Goal: Task Accomplishment & Management: Complete application form

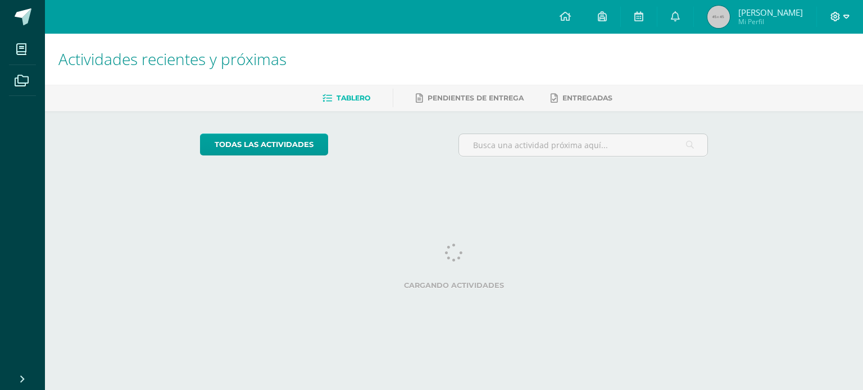
click at [845, 17] on icon at bounding box center [846, 17] width 6 height 4
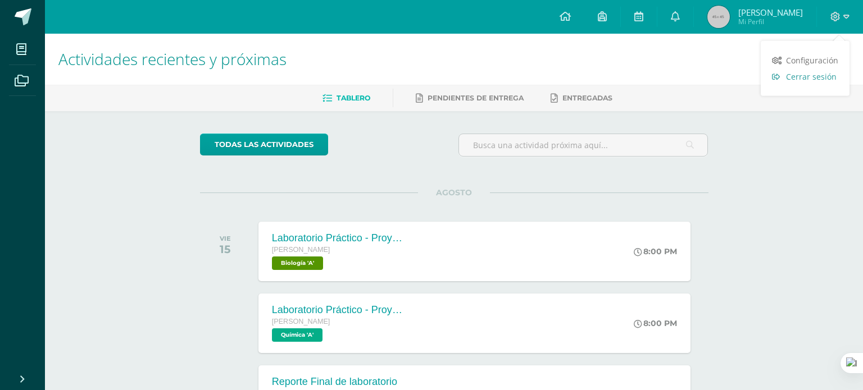
click at [786, 76] on span "Cerrar sesión" at bounding box center [811, 76] width 51 height 11
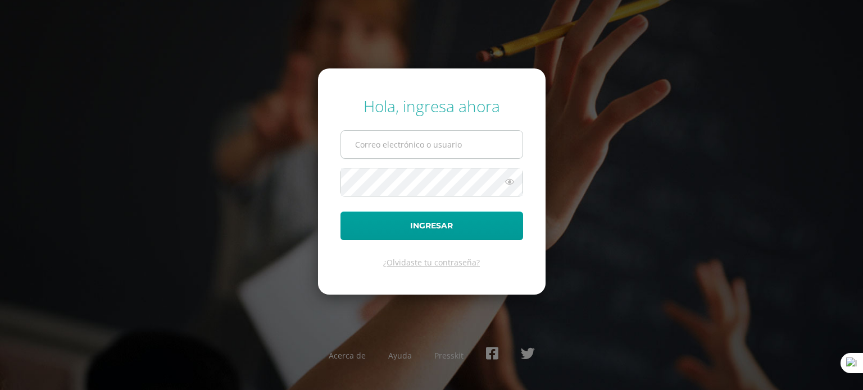
click at [384, 135] on input "text" at bounding box center [431, 145] width 181 height 28
click at [512, 179] on icon at bounding box center [509, 181] width 15 height 13
drag, startPoint x: 497, startPoint y: 161, endPoint x: 489, endPoint y: 144, distance: 18.4
click at [489, 144] on form "Hola, ingresa ahora a2501 Ingresar ¿Olvidaste tu contraseña?" at bounding box center [432, 182] width 228 height 226
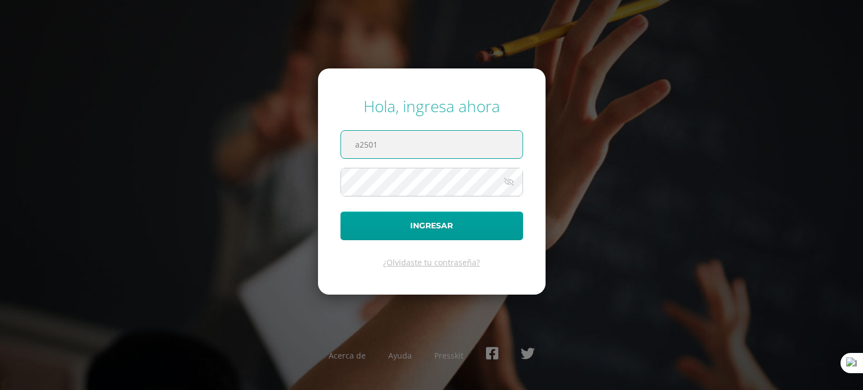
click at [489, 144] on input "a2501" at bounding box center [431, 145] width 181 height 28
type input "a"
type input "s3701@bilinguesanjuan.edu.gt"
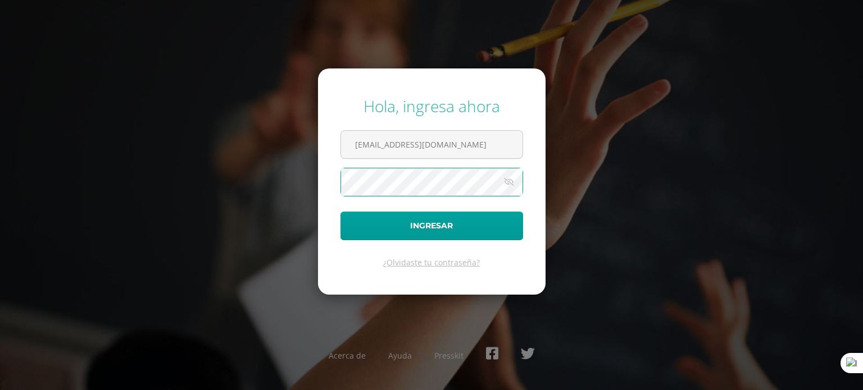
click at [340, 212] on button "Ingresar" at bounding box center [431, 226] width 183 height 29
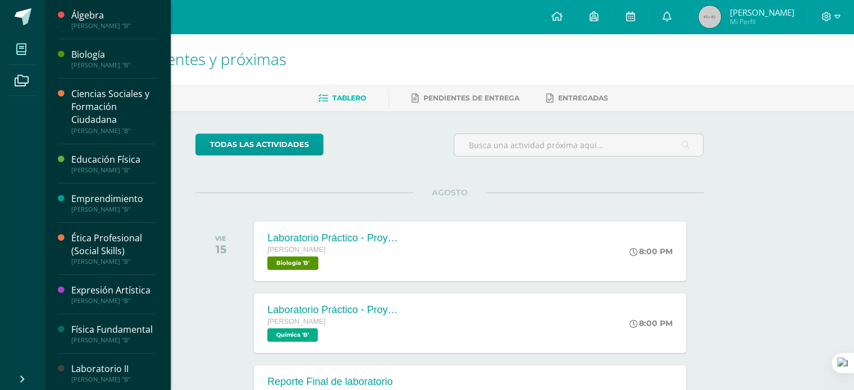
click at [31, 40] on span at bounding box center [21, 49] width 25 height 25
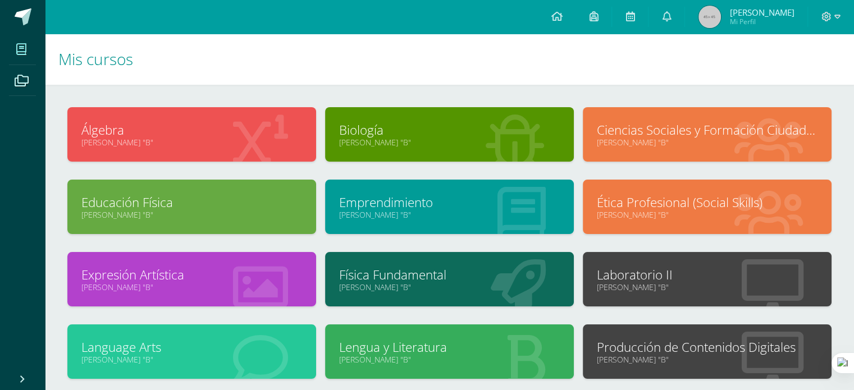
click at [703, 294] on div "Laboratorio II Quinto Bachillerato "B"" at bounding box center [707, 279] width 249 height 54
click at [668, 279] on link "Laboratorio II" at bounding box center [707, 274] width 221 height 17
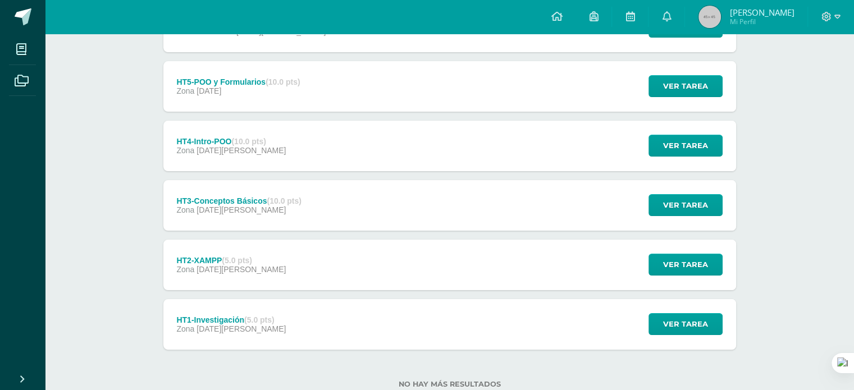
scroll to position [184, 0]
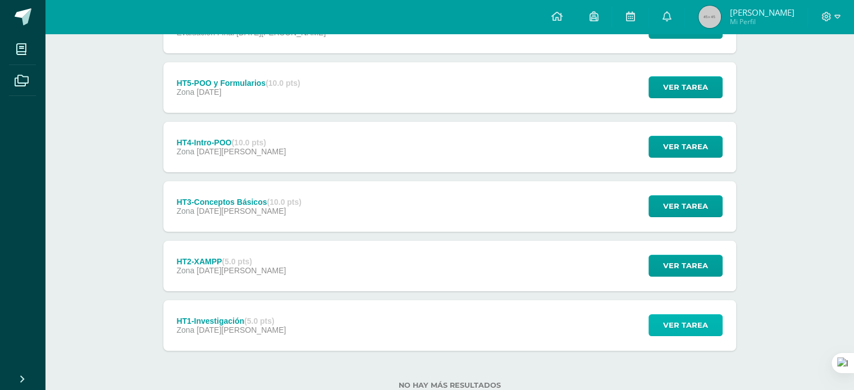
click at [677, 324] on span "Ver tarea" at bounding box center [685, 325] width 45 height 21
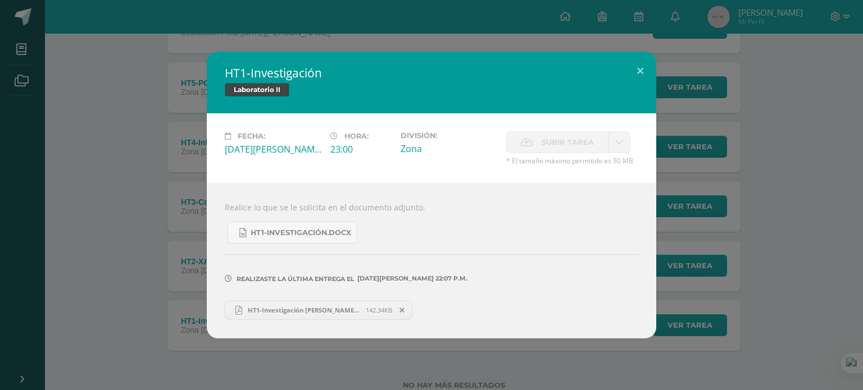
click at [326, 308] on span "HT1-Investigación Shannon Samayoa.pdf" at bounding box center [304, 310] width 124 height 8
click at [643, 74] on button at bounding box center [640, 71] width 32 height 38
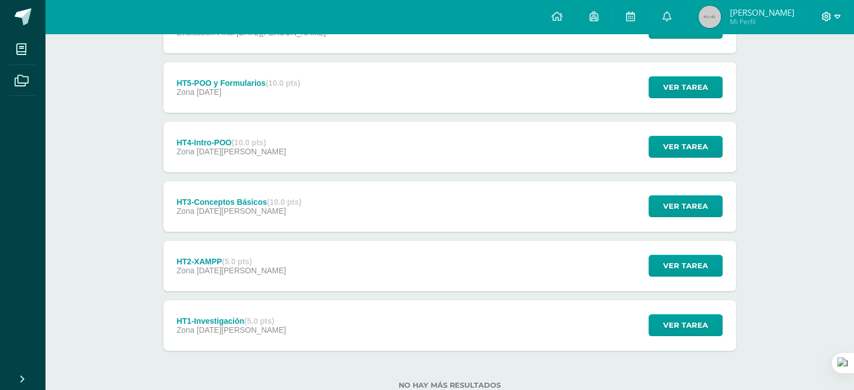
click at [835, 17] on icon at bounding box center [838, 17] width 6 height 10
click at [794, 83] on link "Cerrar sesión" at bounding box center [796, 76] width 89 height 16
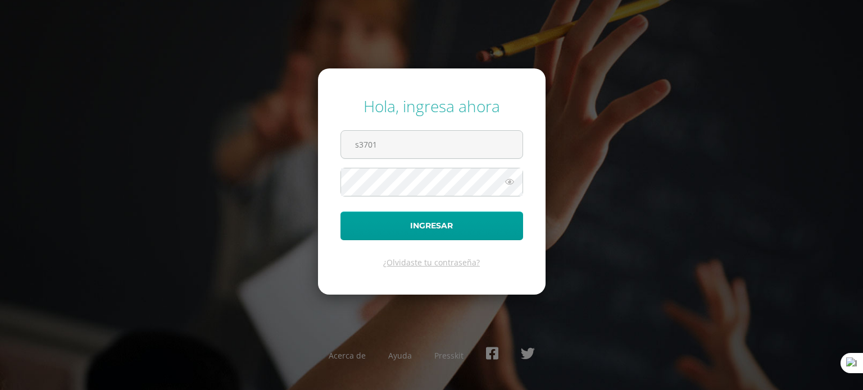
type input "s3701@bilinguesanjuan.edu.gt"
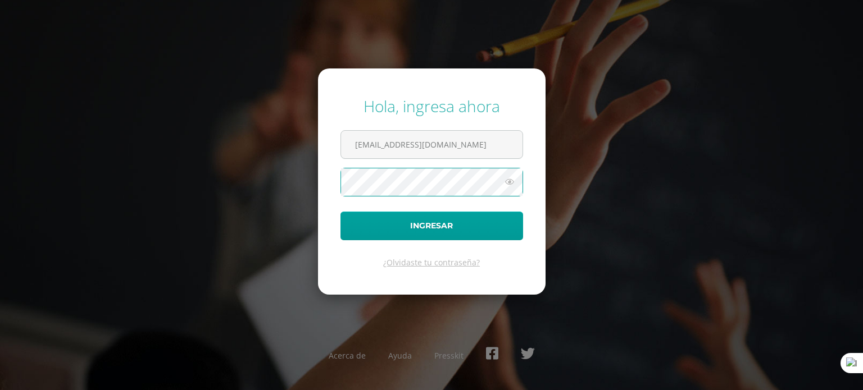
click at [340, 212] on button "Ingresar" at bounding box center [431, 226] width 183 height 29
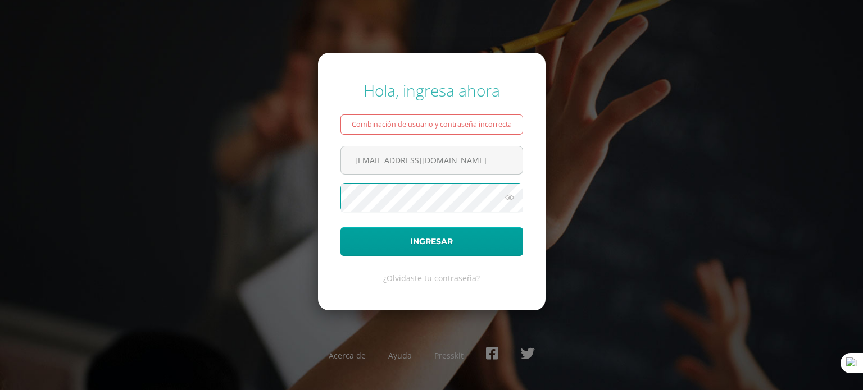
click at [340, 228] on button "Ingresar" at bounding box center [431, 242] width 183 height 29
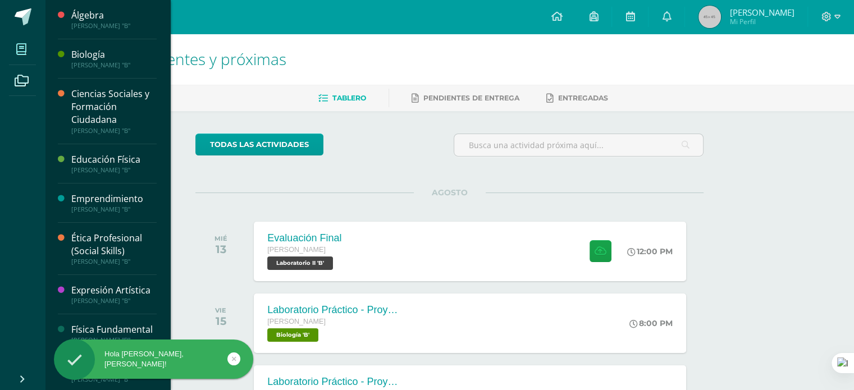
click at [22, 47] on icon at bounding box center [21, 49] width 10 height 11
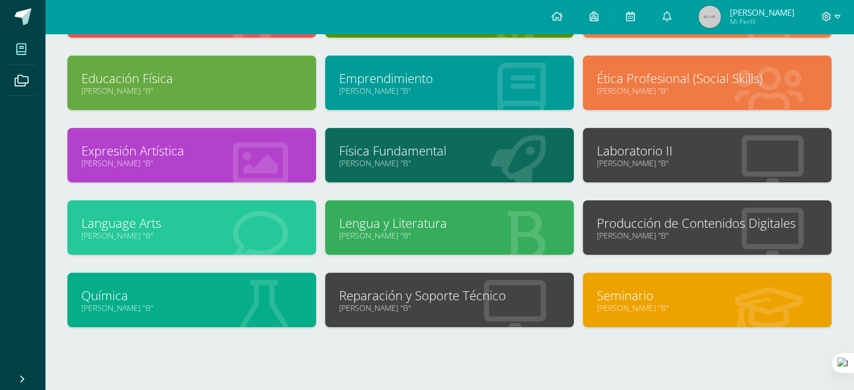
scroll to position [135, 0]
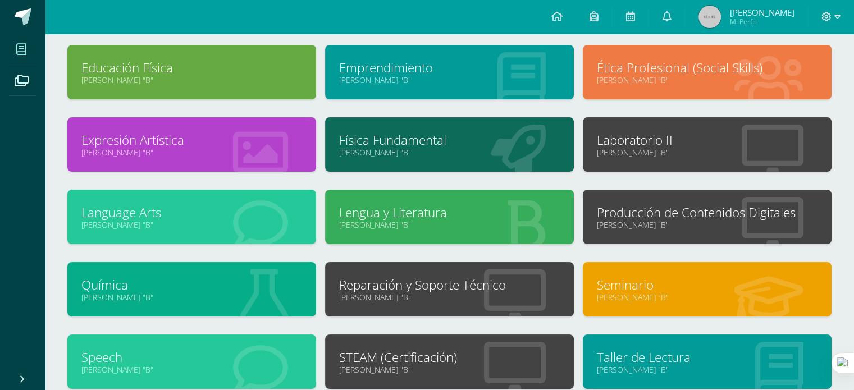
click at [652, 141] on link "Laboratorio II" at bounding box center [707, 139] width 221 height 17
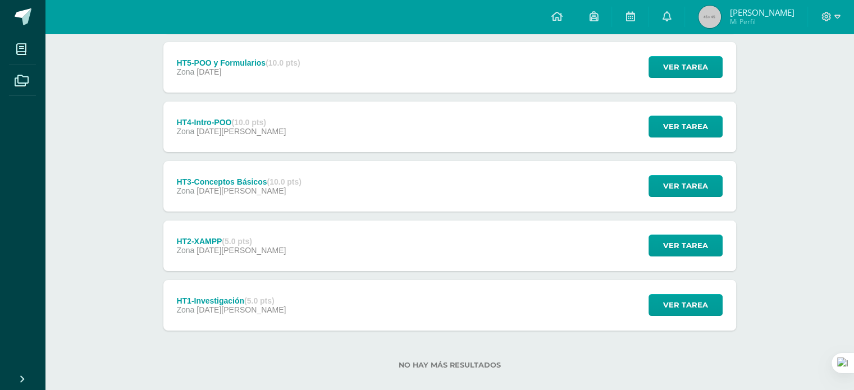
scroll to position [220, 0]
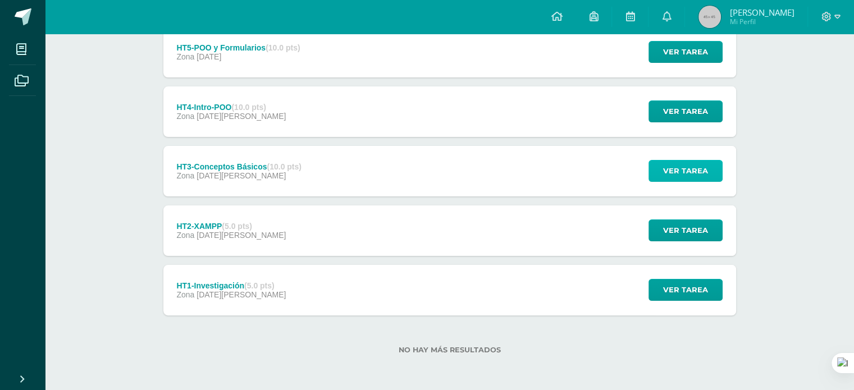
click at [671, 168] on span "Ver tarea" at bounding box center [685, 171] width 45 height 21
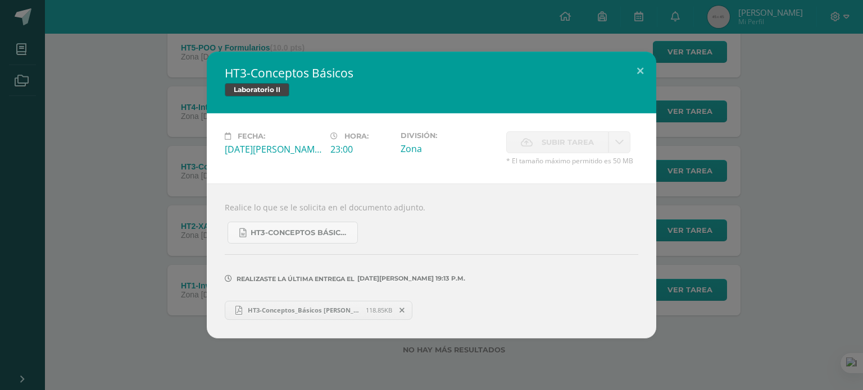
click at [322, 307] on span "HT3-Conceptos_Básicos Shannon Samayoa.pdf" at bounding box center [304, 310] width 124 height 8
click at [622, 69] on h2 "HT3-Conceptos Básicos" at bounding box center [431, 73] width 413 height 16
click at [645, 74] on button at bounding box center [640, 71] width 32 height 38
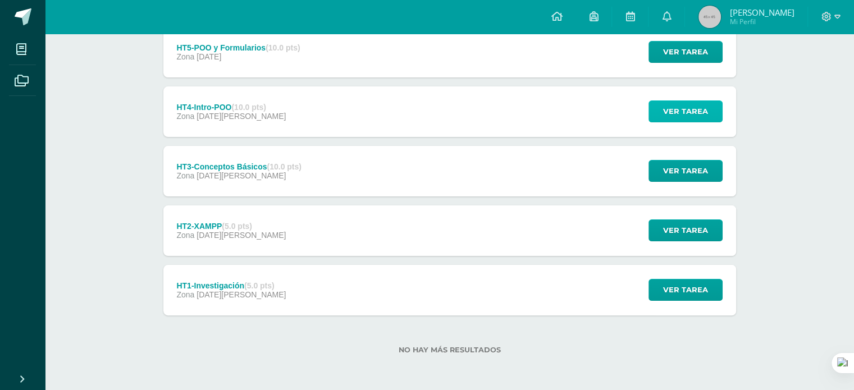
click at [674, 103] on span "Ver tarea" at bounding box center [685, 111] width 45 height 21
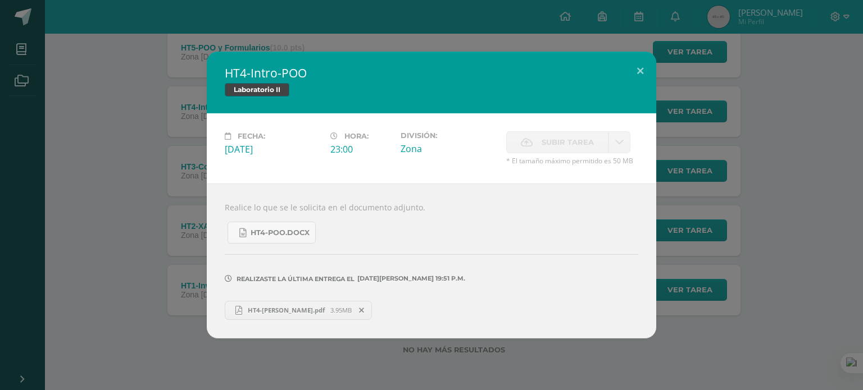
click at [301, 304] on link "HT4-POO Shannon Samayoa.pdf 3.95MB" at bounding box center [298, 310] width 147 height 19
click at [642, 71] on button at bounding box center [640, 71] width 32 height 38
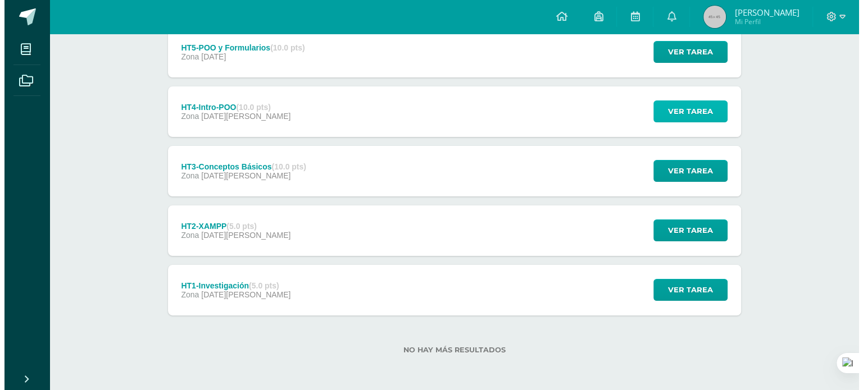
scroll to position [0, 0]
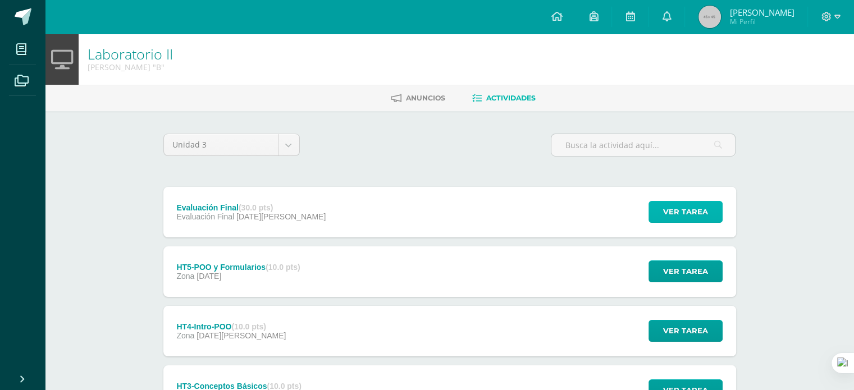
click at [665, 208] on span "Ver tarea" at bounding box center [685, 212] width 45 height 21
click at [666, 212] on span "Ver tarea" at bounding box center [685, 212] width 45 height 21
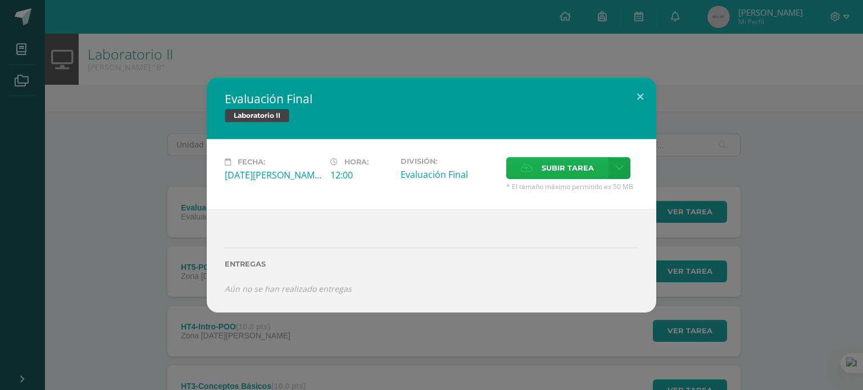
click at [549, 172] on span "Subir tarea" at bounding box center [568, 168] width 52 height 21
click at [0, 0] on input "Subir tarea" at bounding box center [0, 0] width 0 height 0
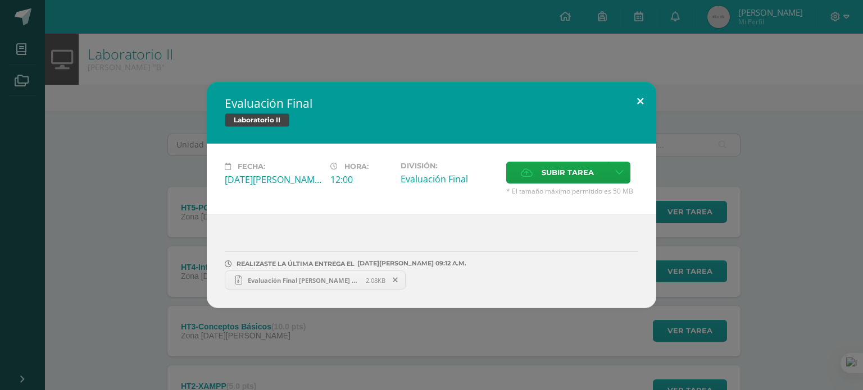
click at [637, 101] on button at bounding box center [640, 101] width 32 height 38
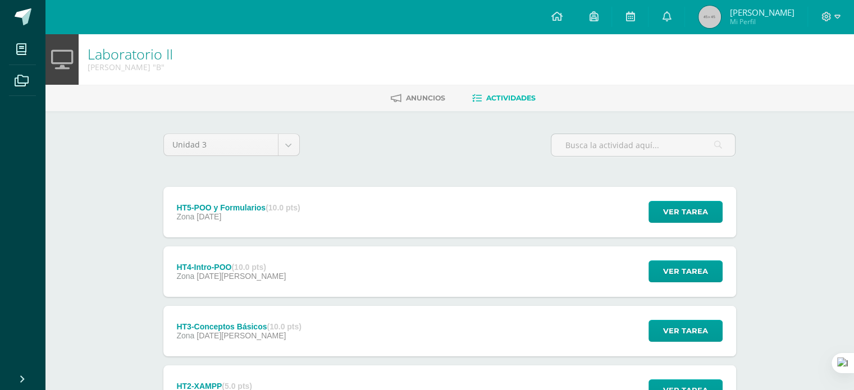
click at [834, 25] on div at bounding box center [831, 17] width 46 height 34
click at [831, 18] on icon at bounding box center [827, 17] width 10 height 10
click at [792, 83] on link "Cerrar sesión" at bounding box center [795, 76] width 89 height 16
